Goal: Task Accomplishment & Management: Use online tool/utility

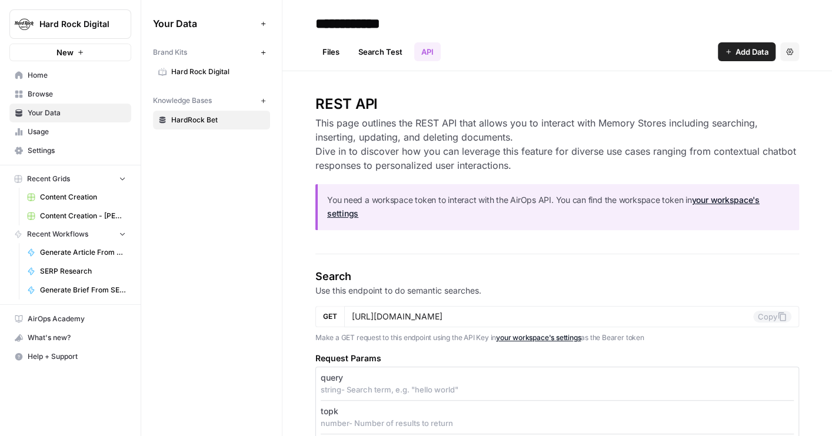
click at [62, 232] on span "Recent Workflows" at bounding box center [57, 234] width 61 height 11
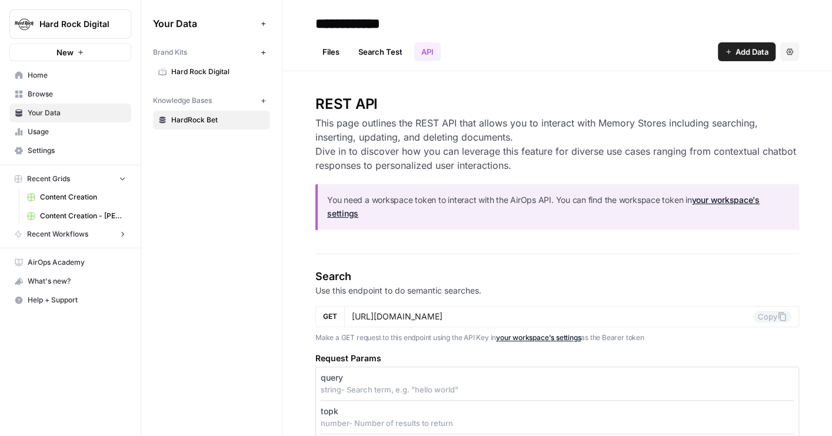
click at [62, 232] on span "Recent Workflows" at bounding box center [57, 234] width 61 height 11
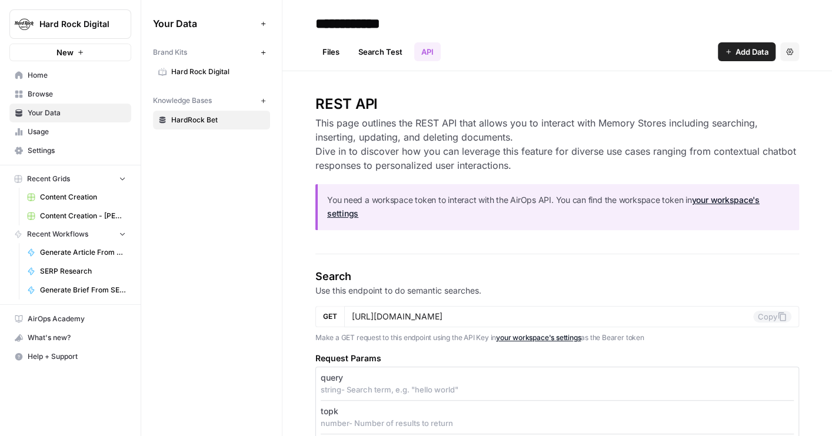
click at [82, 51] on icon "button" at bounding box center [80, 52] width 7 height 7
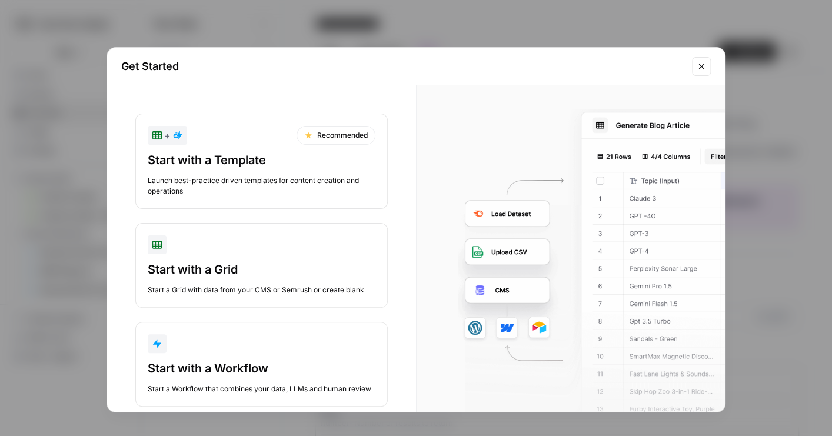
scroll to position [23, 0]
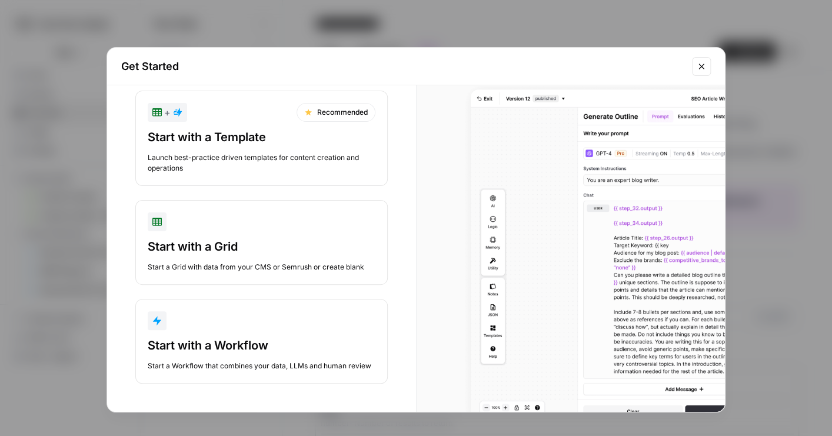
click at [289, 347] on div "Start with a Workflow" at bounding box center [262, 345] width 228 height 16
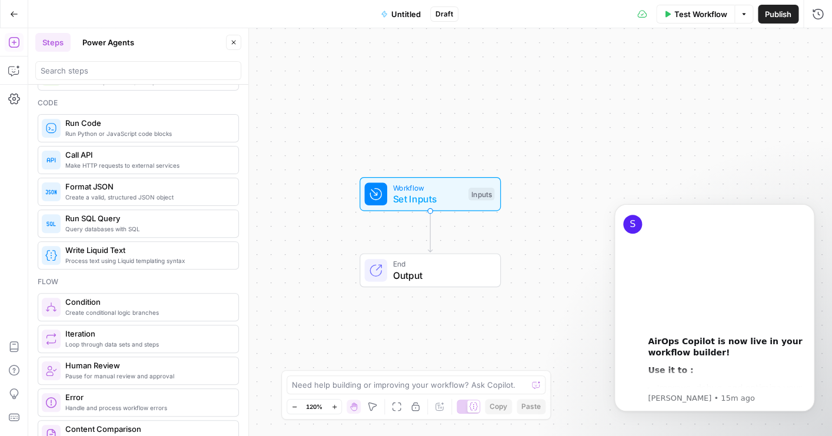
scroll to position [194, 0]
click at [116, 228] on span "Query databases with SQL" at bounding box center [146, 227] width 163 height 9
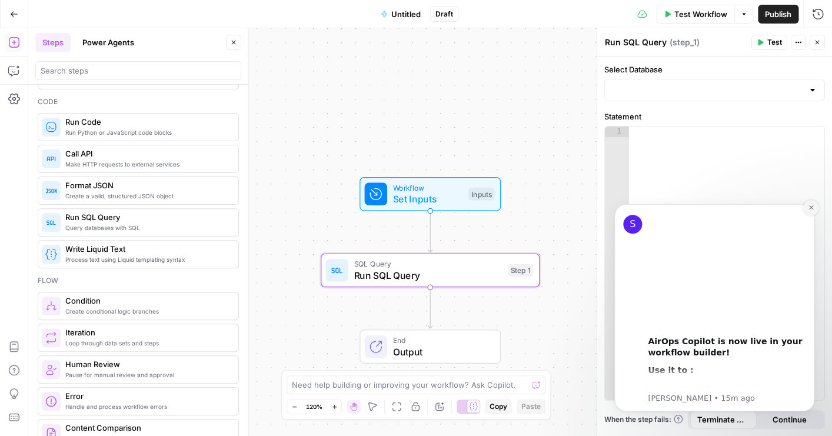
click at [810, 209] on icon "Dismiss notification" at bounding box center [810, 207] width 6 height 6
